Goal: Find specific page/section: Find specific page/section

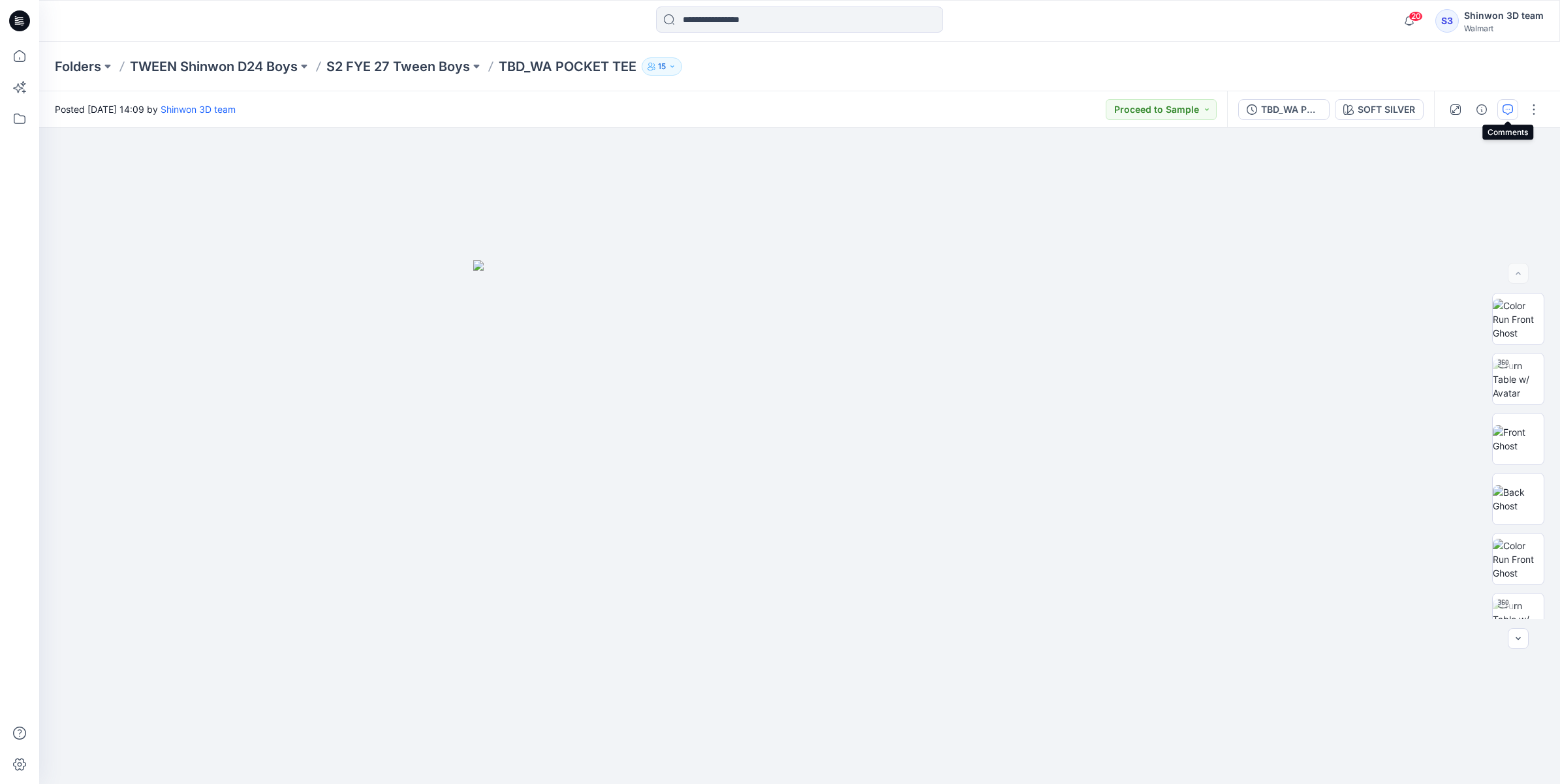
click at [1500, 99] on button "button" at bounding box center [1507, 110] width 21 height 21
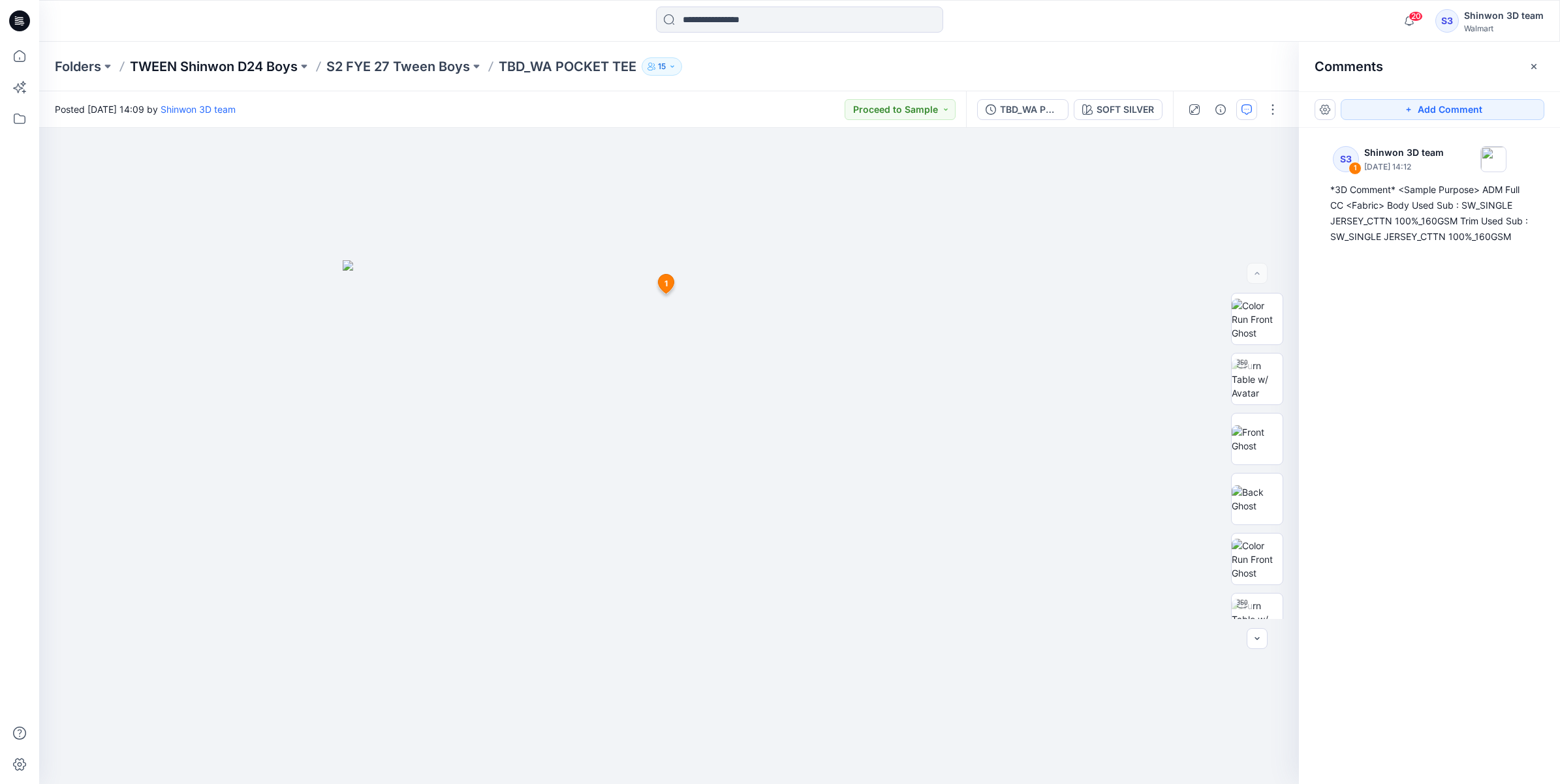
click at [232, 64] on p "TWEEN Shinwon D24 Boys" at bounding box center [213, 66] width 168 height 18
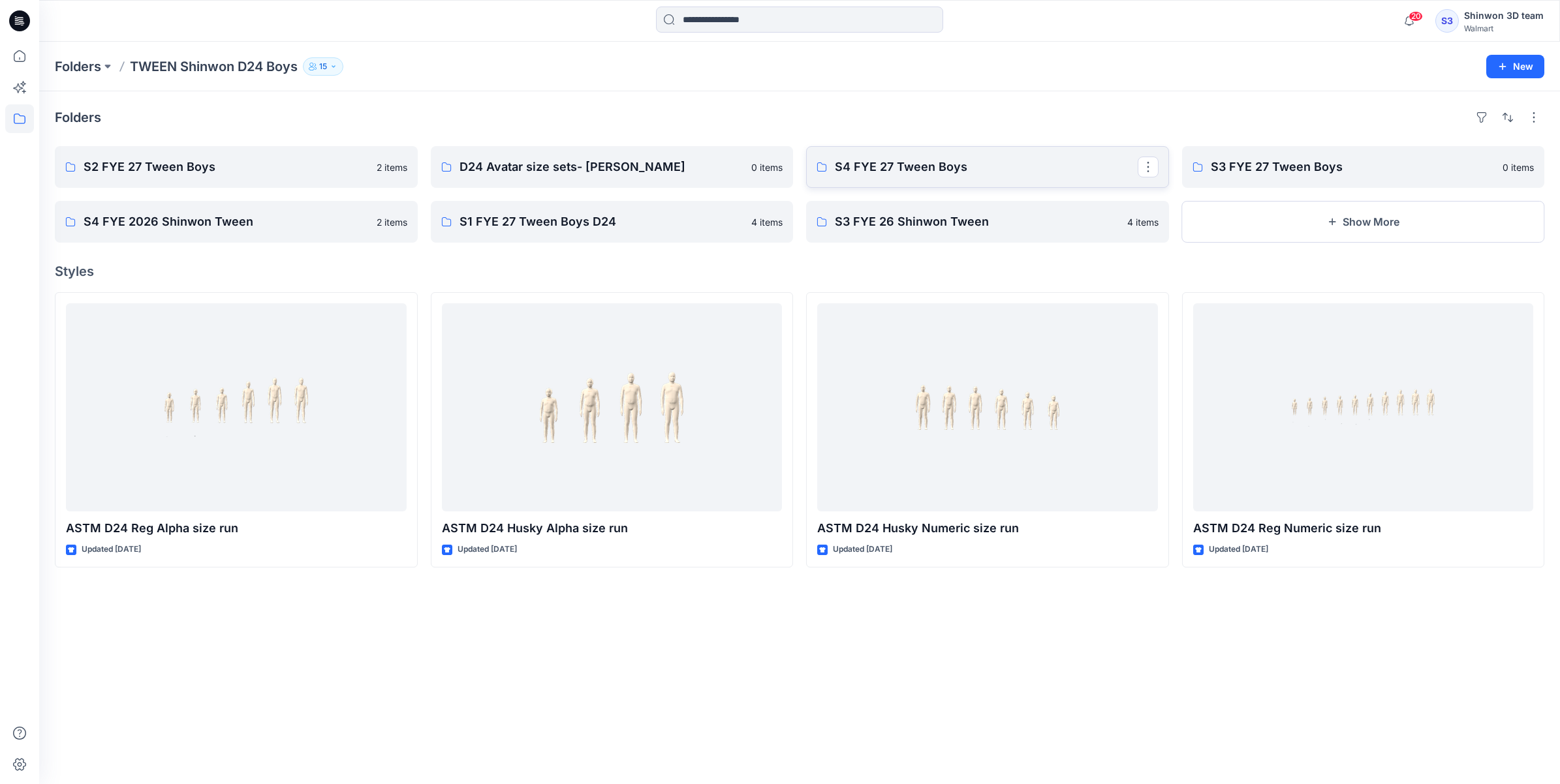
click at [1054, 181] on link "S4 FYE 27 Tween Boys" at bounding box center [987, 167] width 363 height 42
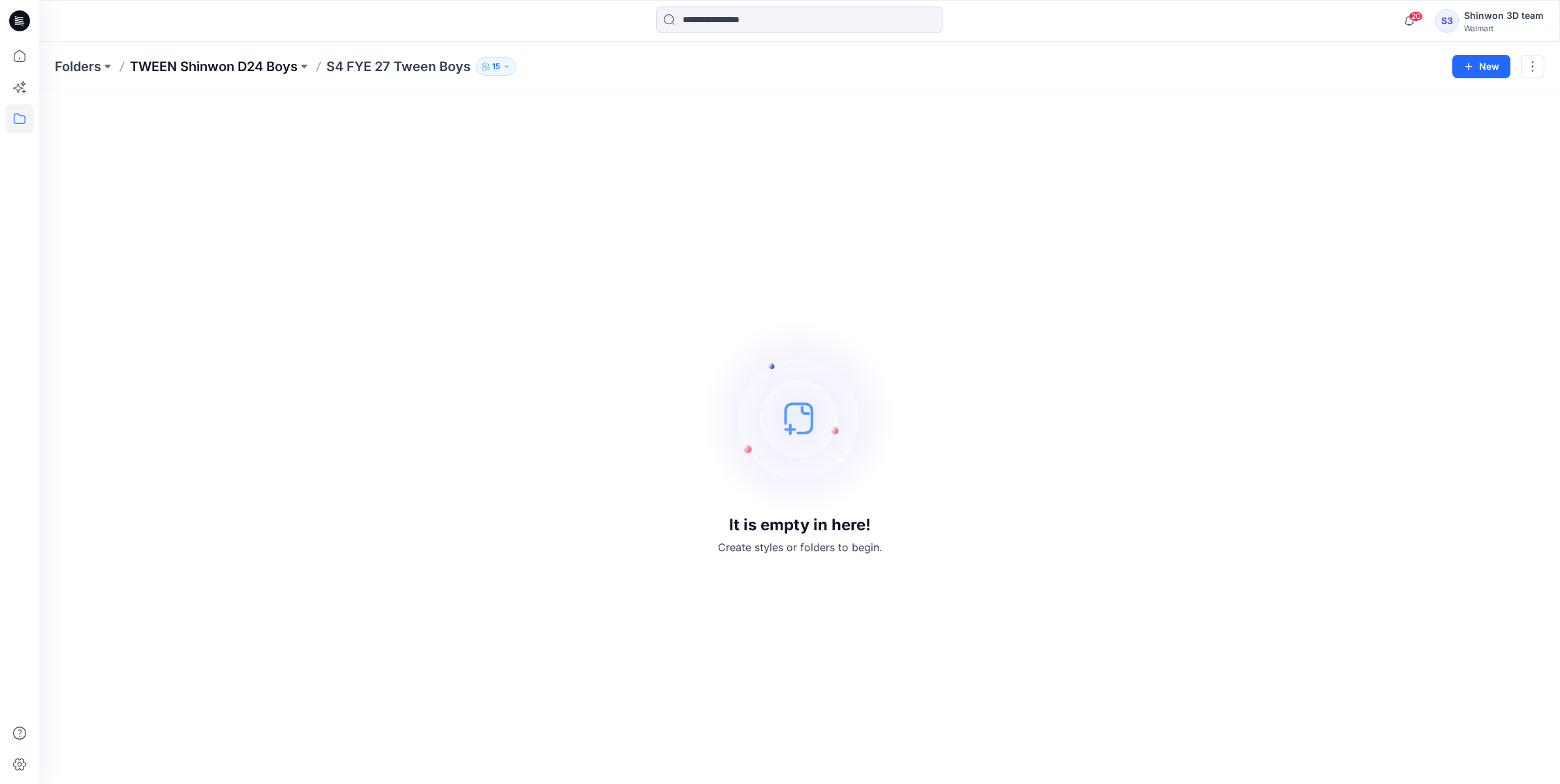
click at [166, 64] on p "TWEEN Shinwon D24 Boys" at bounding box center [213, 66] width 168 height 18
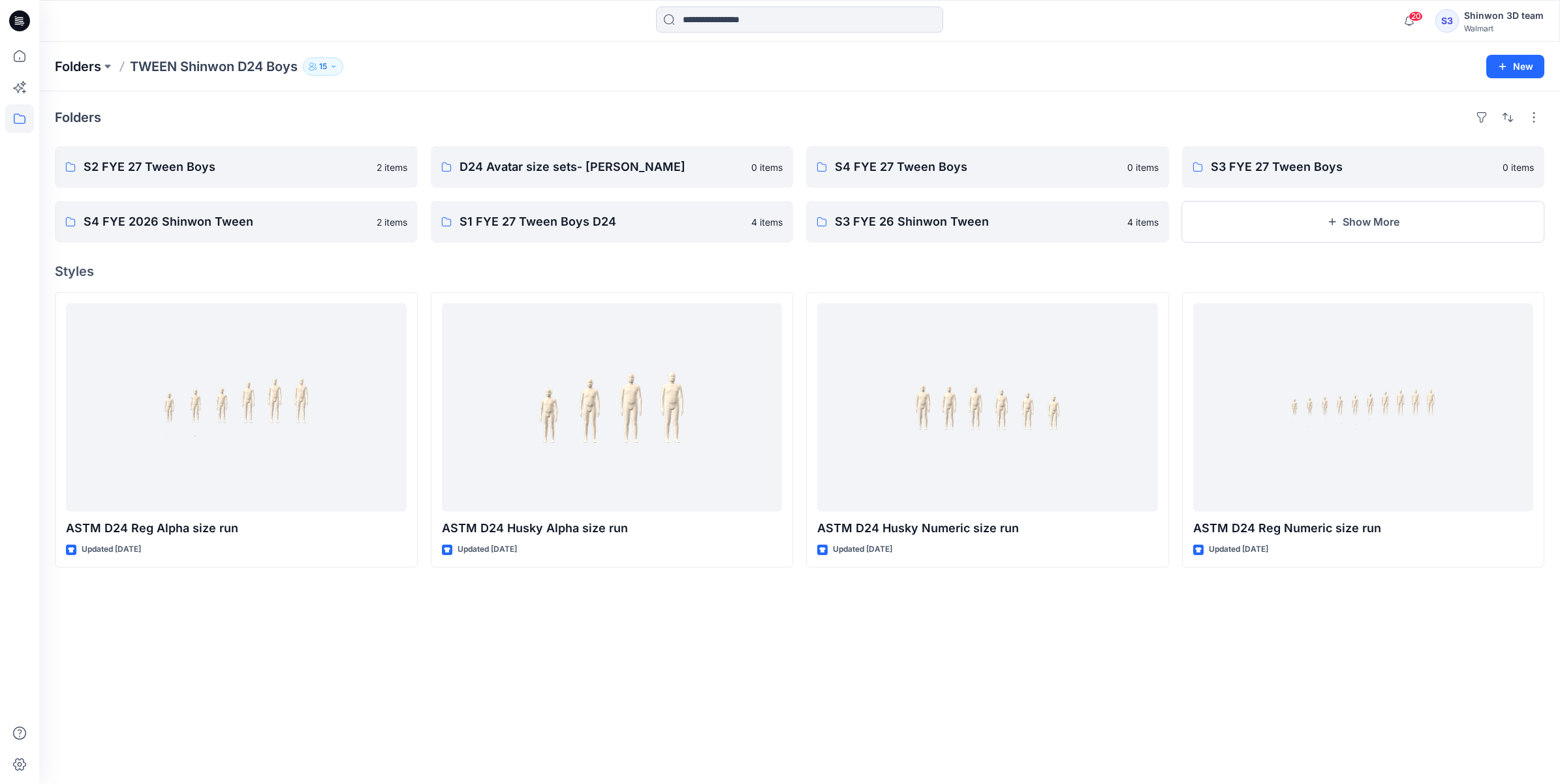
click at [74, 67] on p "Folders" at bounding box center [77, 66] width 46 height 18
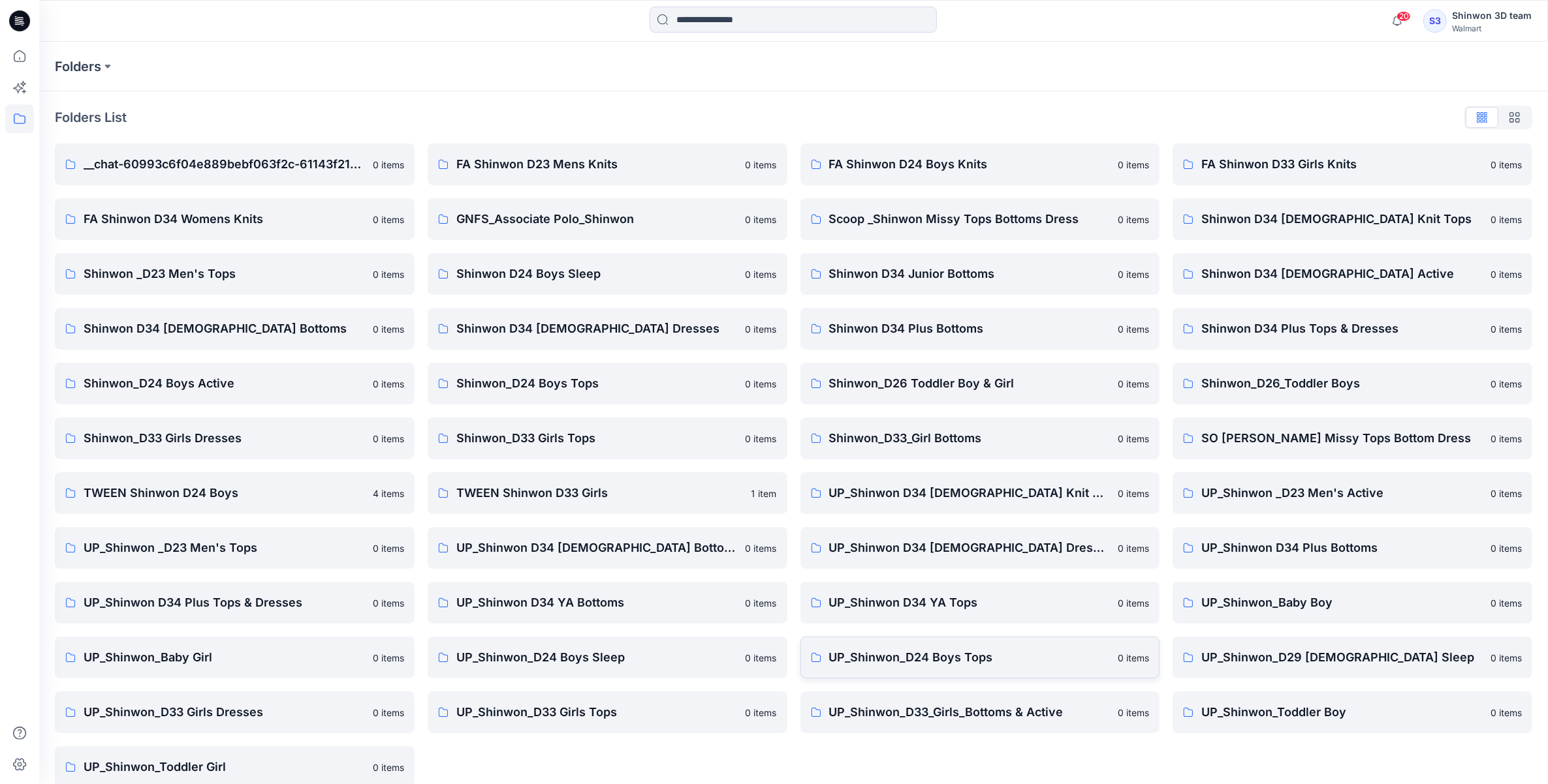
click at [962, 671] on link "UP_Shinwon_D24 Boys Tops 0 items" at bounding box center [979, 657] width 359 height 42
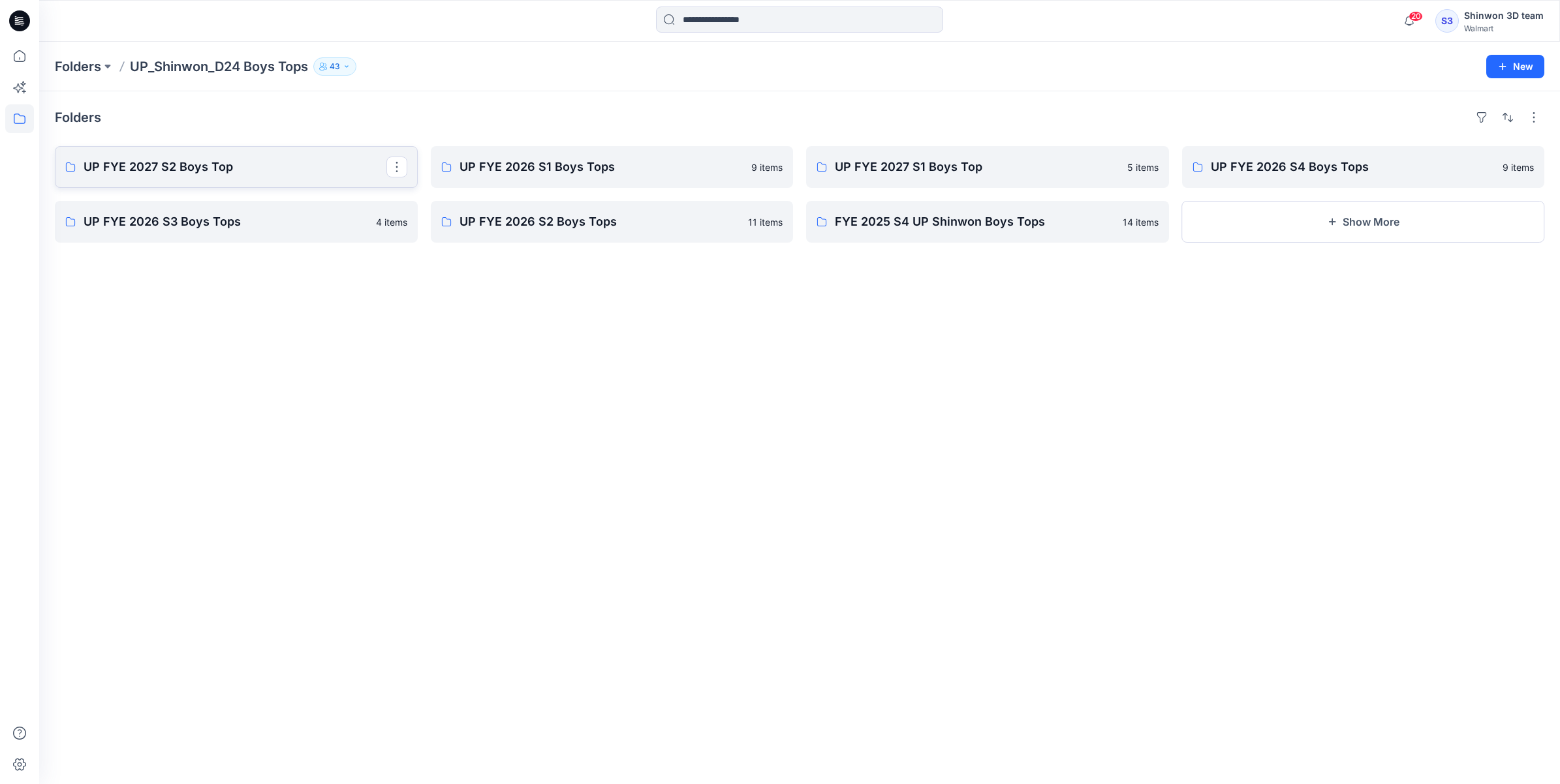
click at [203, 158] on p "UP FYE 2027 S2 Boys Top" at bounding box center [235, 166] width 303 height 18
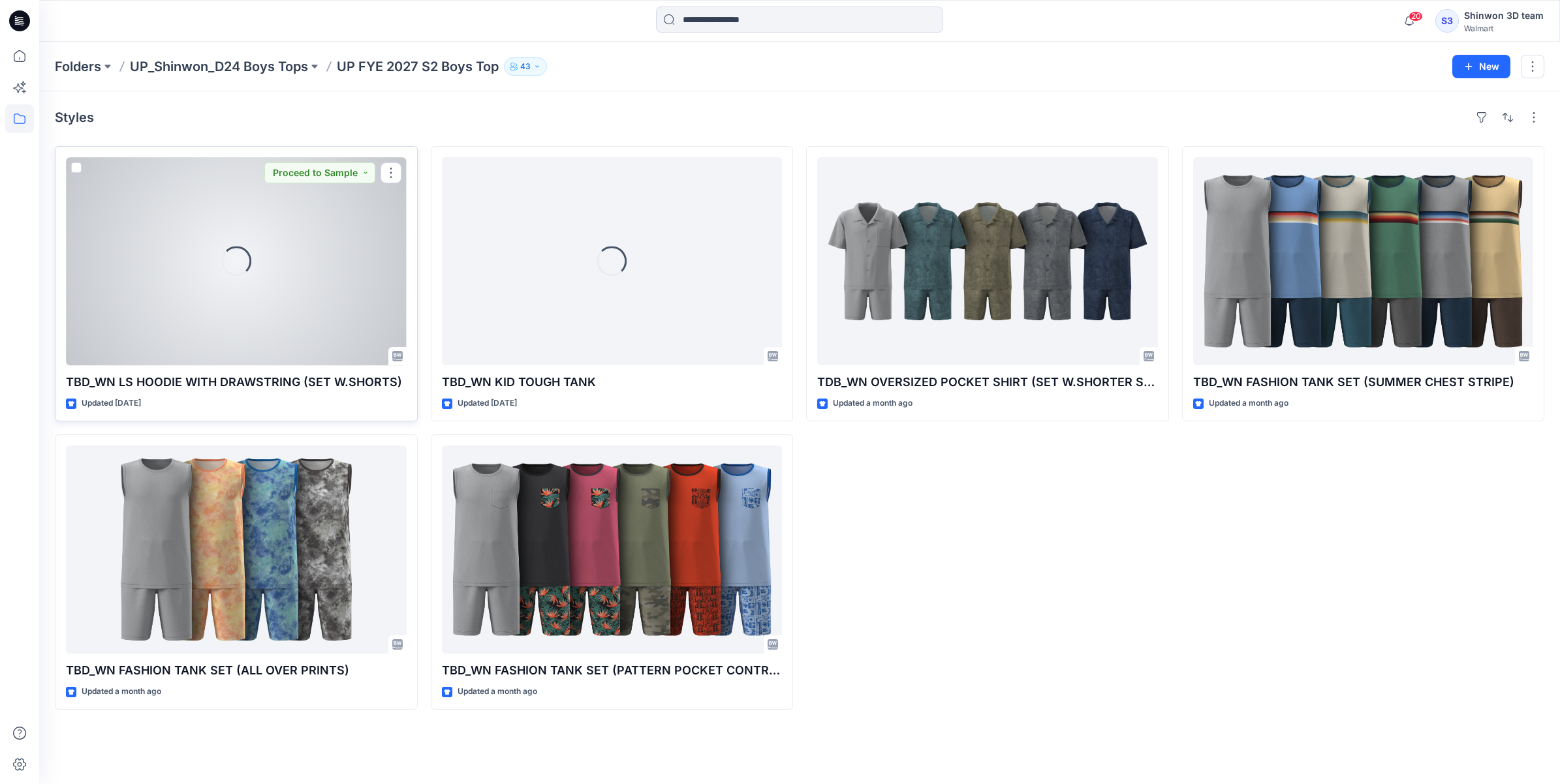
click at [265, 263] on div "Loading..." at bounding box center [235, 262] width 341 height 208
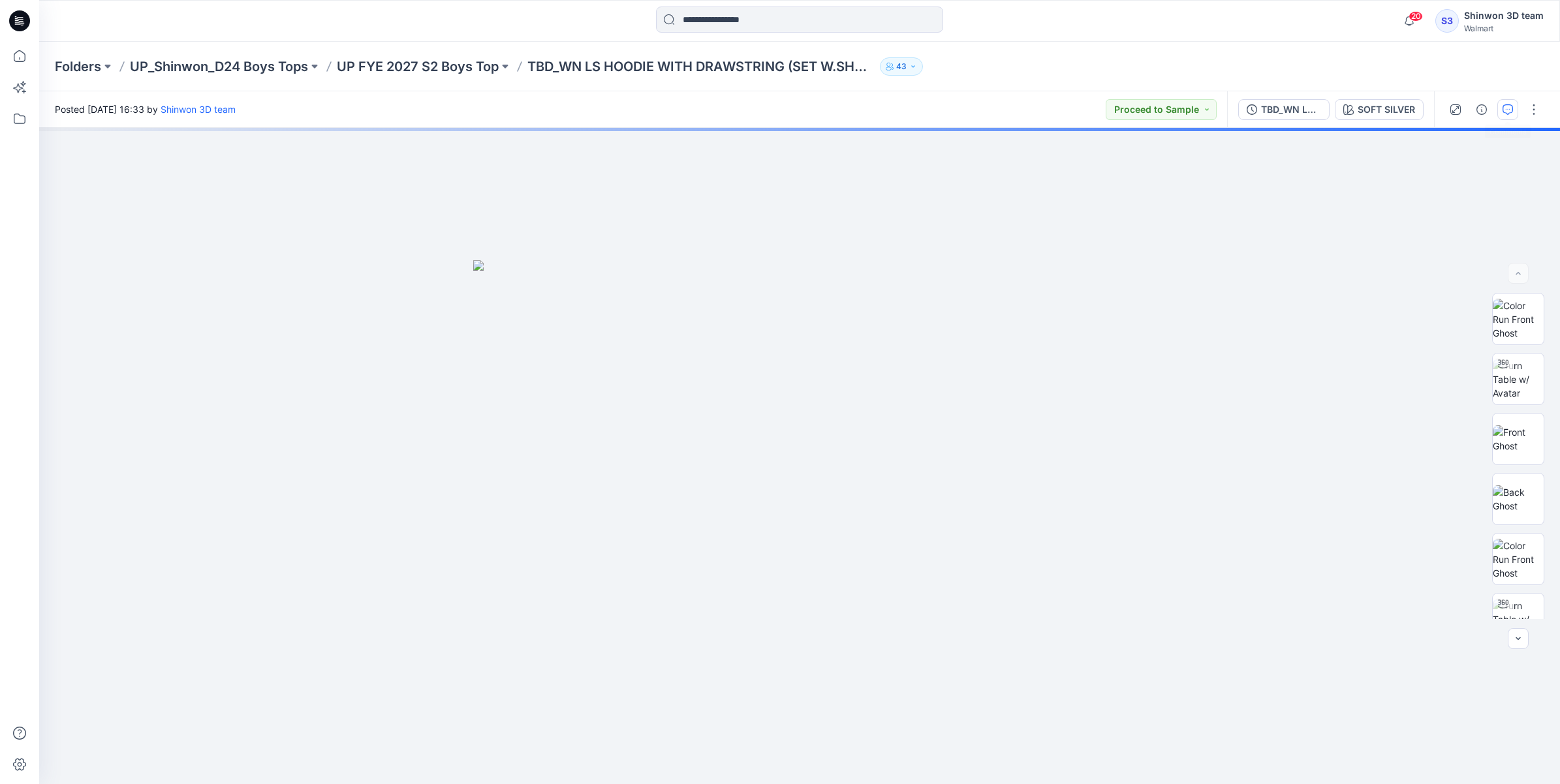
click at [1511, 110] on icon "button" at bounding box center [1507, 109] width 10 height 10
